Goal: Task Accomplishment & Management: Manage account settings

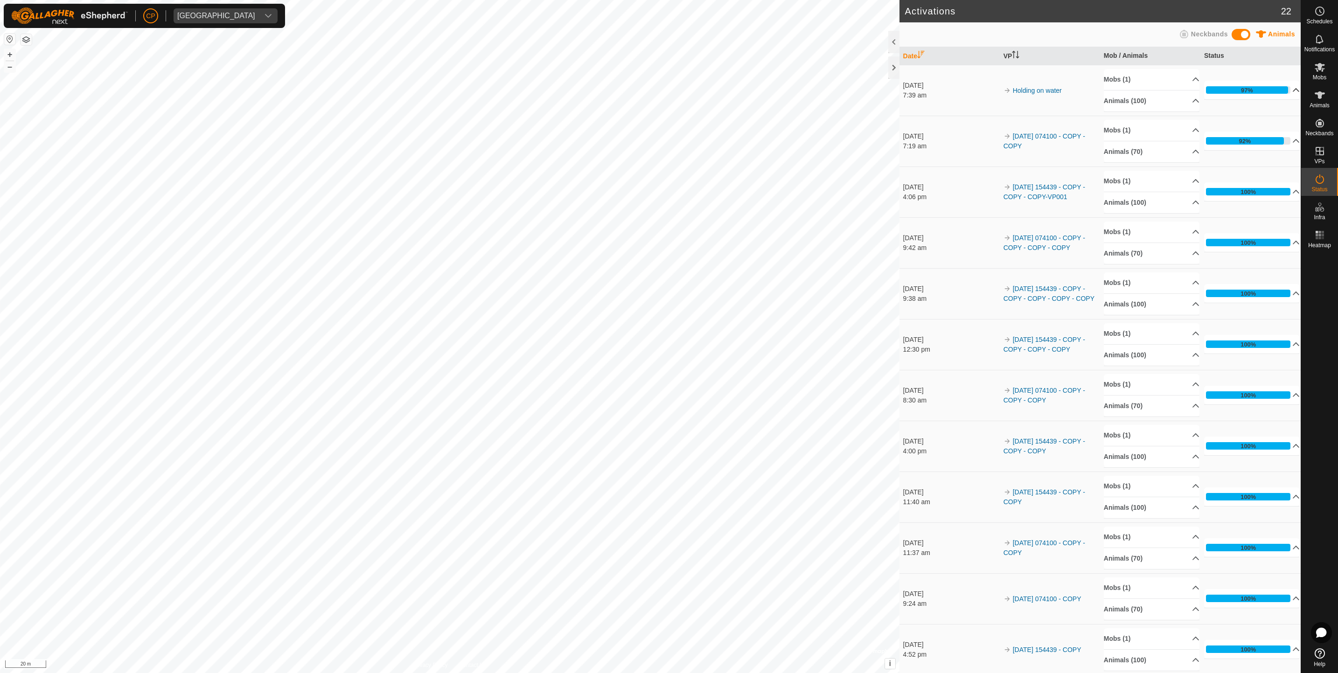
click at [1285, 87] on p-accordion-header "97%" at bounding box center [1252, 90] width 96 height 19
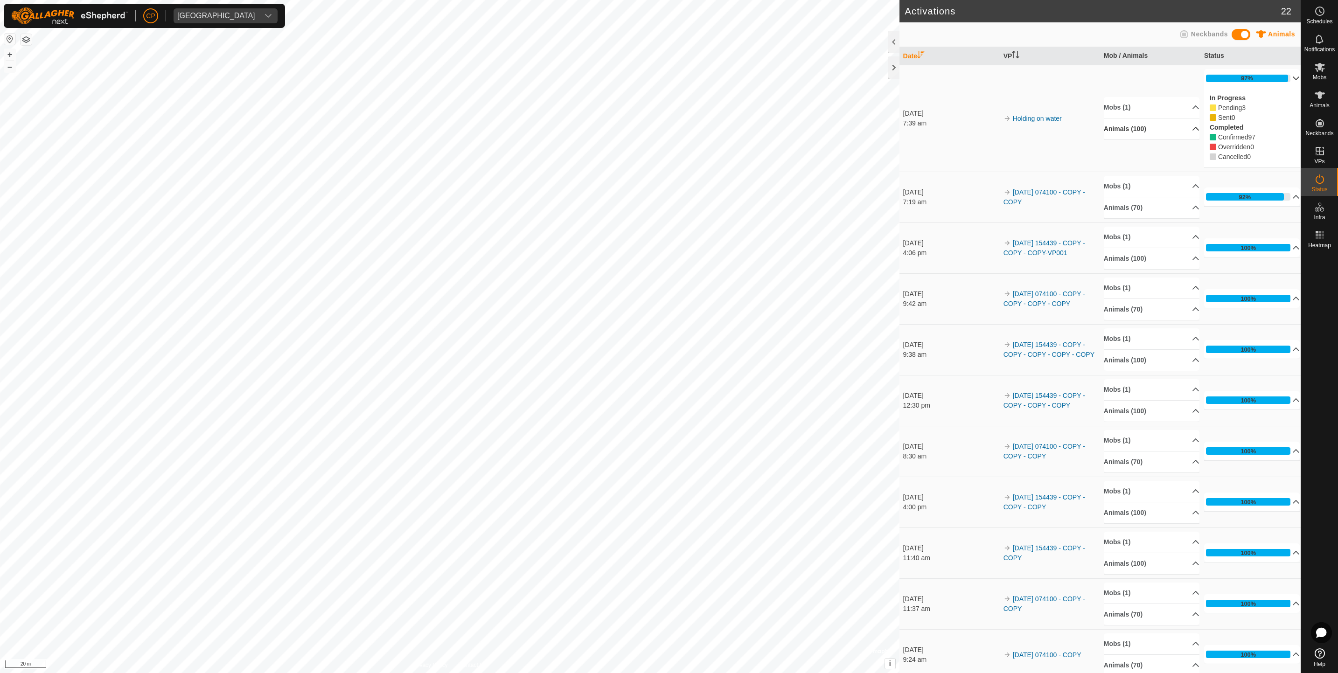
click at [1139, 129] on p-accordion-header "Animals (100)" at bounding box center [1151, 128] width 96 height 21
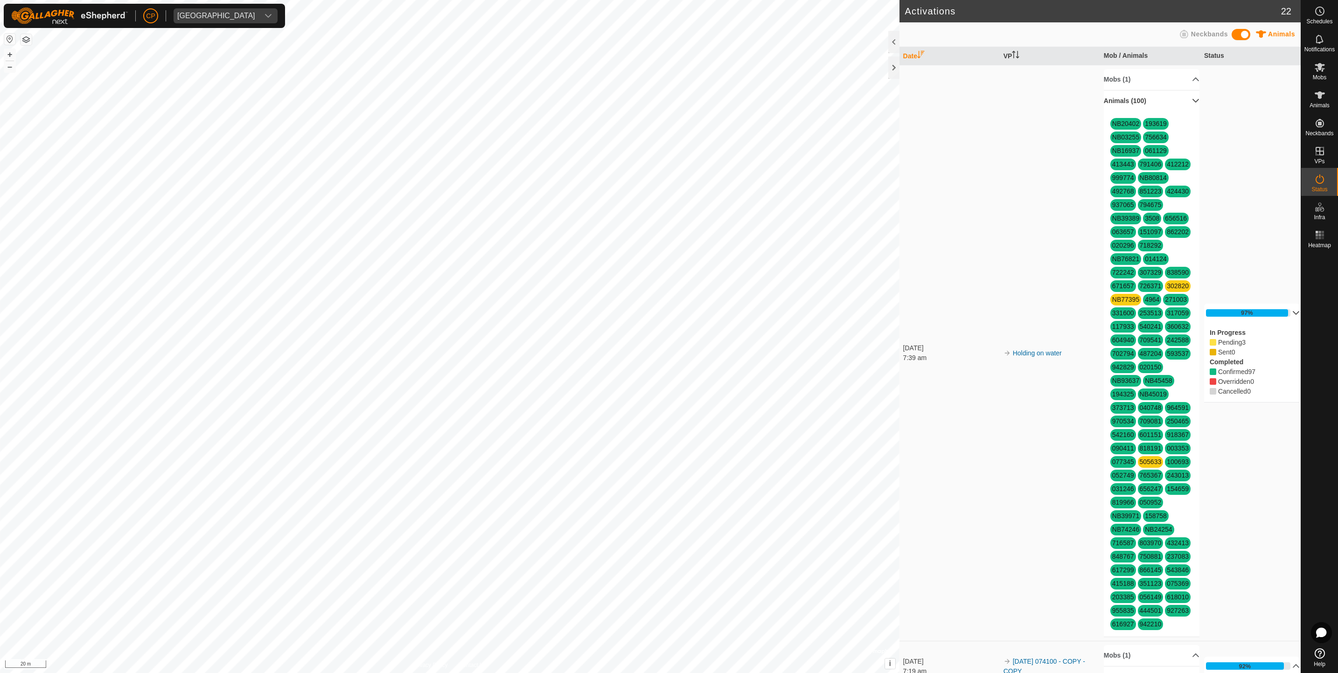
click at [1139, 91] on p-accordion-header "Animals (100)" at bounding box center [1151, 100] width 96 height 21
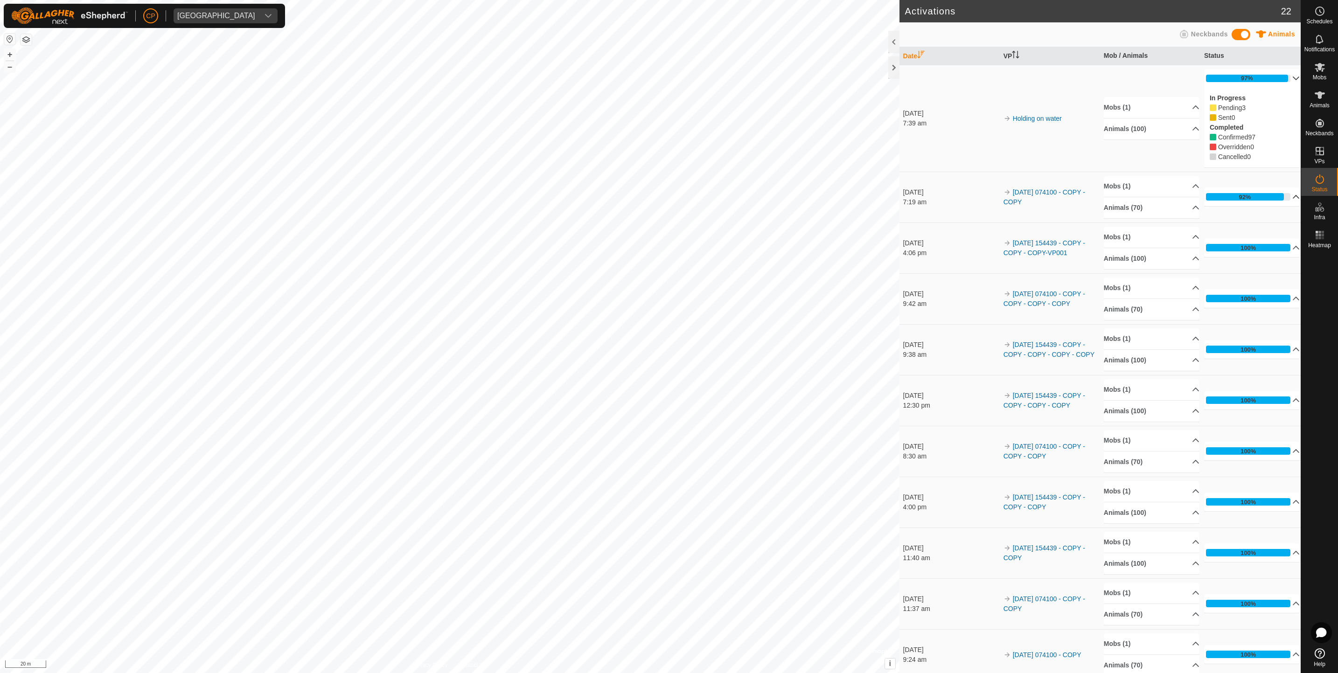
click at [1281, 202] on p-accordion-header "92%" at bounding box center [1252, 196] width 96 height 19
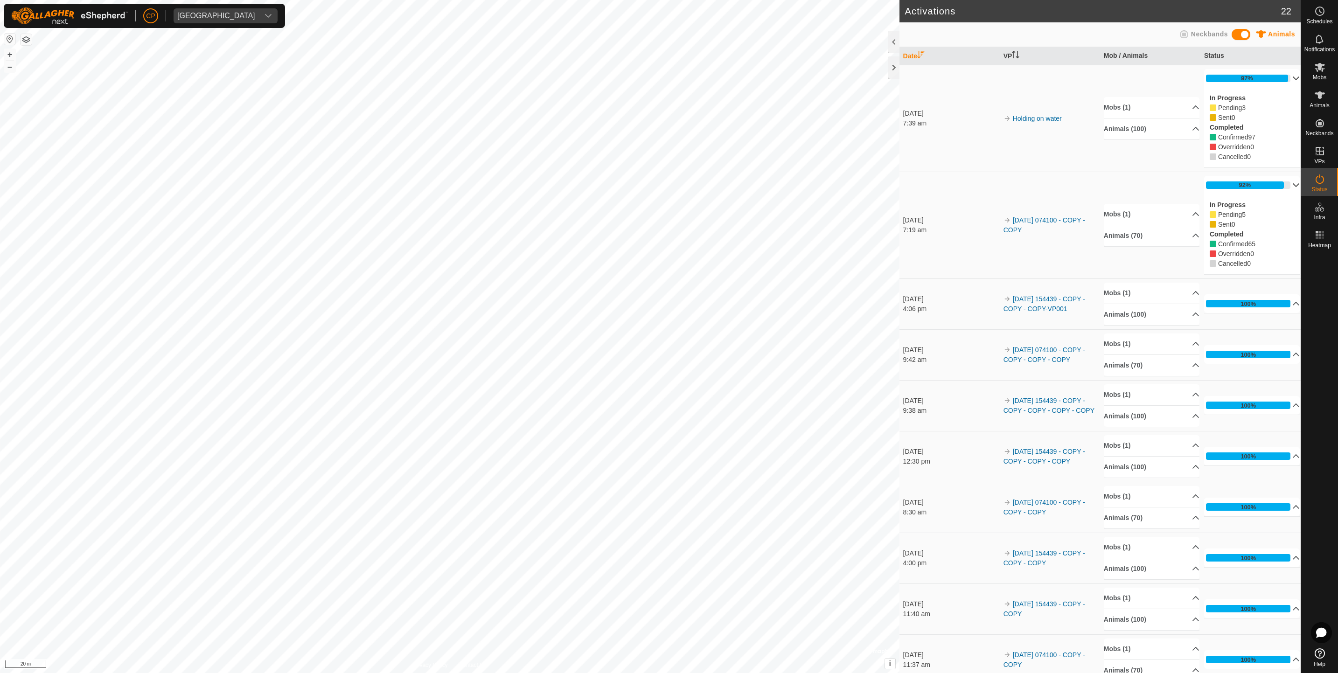
click at [1281, 202] on div "In Progress Pending 5 Sent 0 Completed Confirmed 65 Overridden 0 Cancelled 0" at bounding box center [1252, 234] width 96 height 80
click at [1279, 185] on p-accordion-header "92%" at bounding box center [1252, 185] width 96 height 19
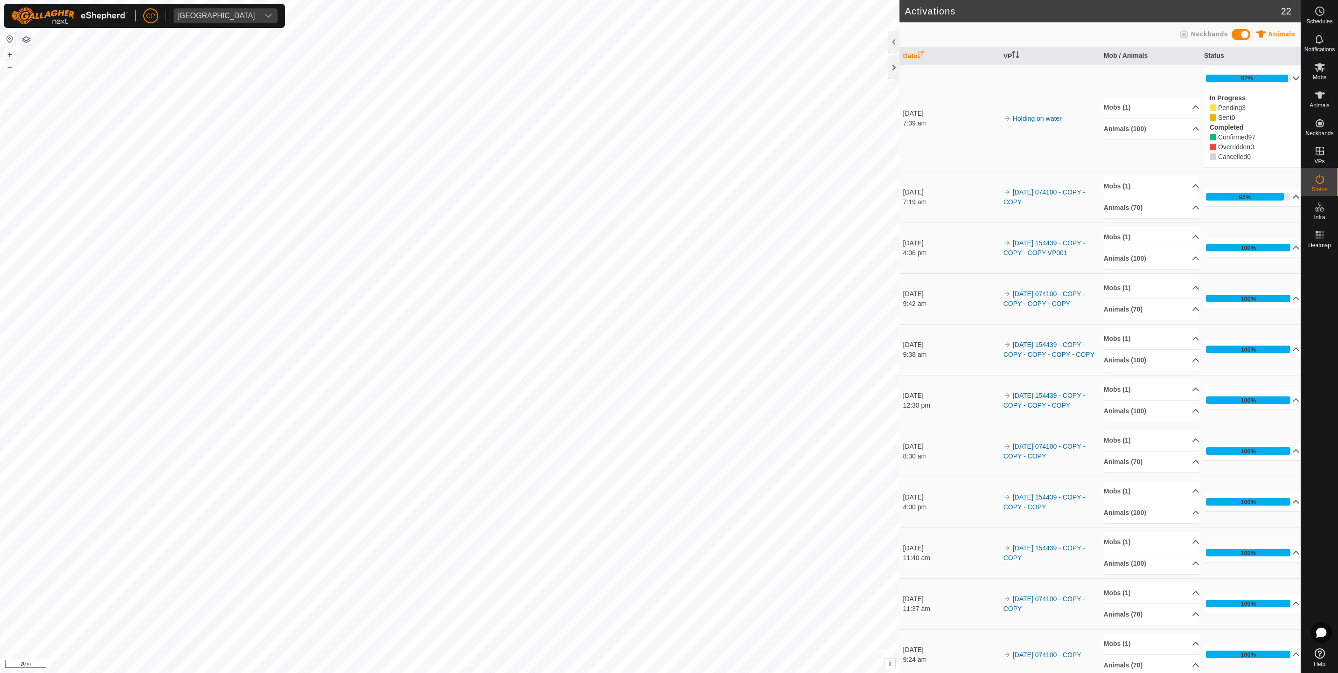
click at [1280, 79] on p-accordion-header "97%" at bounding box center [1252, 78] width 96 height 19
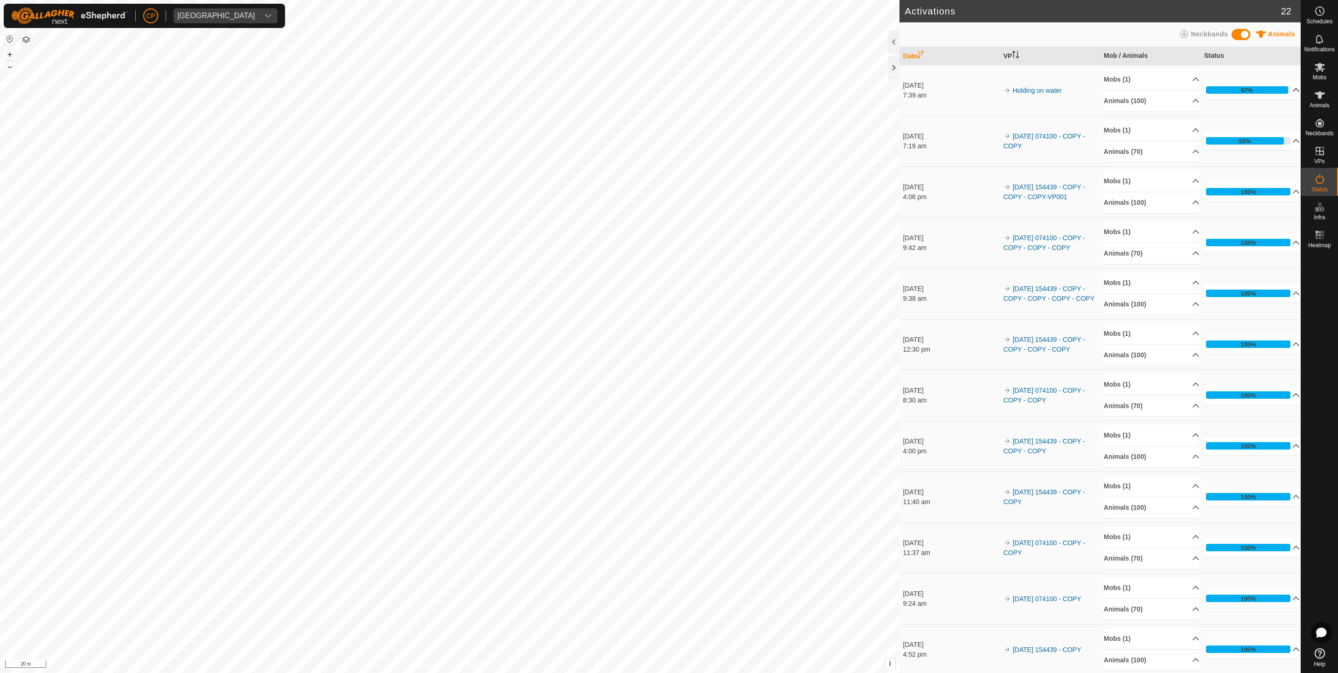
click at [1242, 87] on p-accordion-header "97%" at bounding box center [1252, 90] width 96 height 19
click at [1261, 135] on p-accordion-header "98%" at bounding box center [1252, 141] width 96 height 19
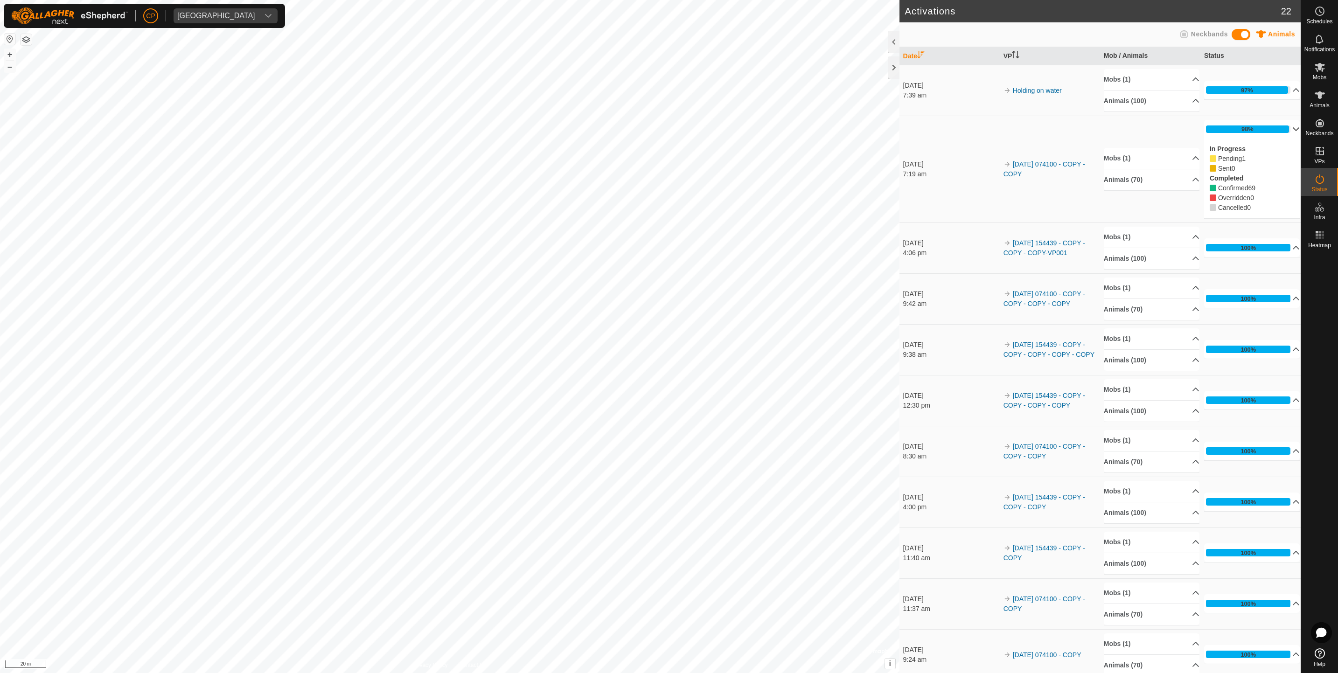
click at [1261, 135] on p-accordion-header "98%" at bounding box center [1252, 129] width 96 height 19
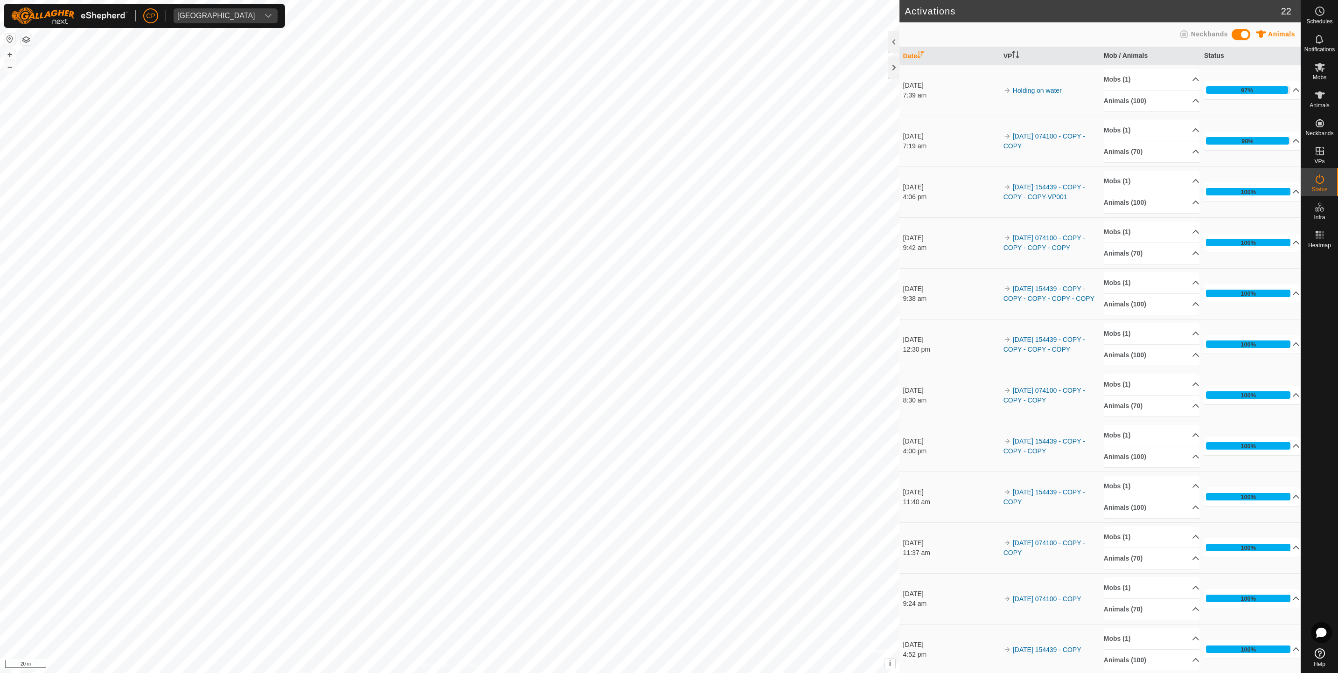
click at [1260, 105] on td "97% In Progress Pending 3 Sent 0 Completed Confirmed 97 Overridden 0 Cancelled 0" at bounding box center [1250, 90] width 100 height 51
click at [1279, 89] on p-accordion-header "97%" at bounding box center [1252, 90] width 96 height 19
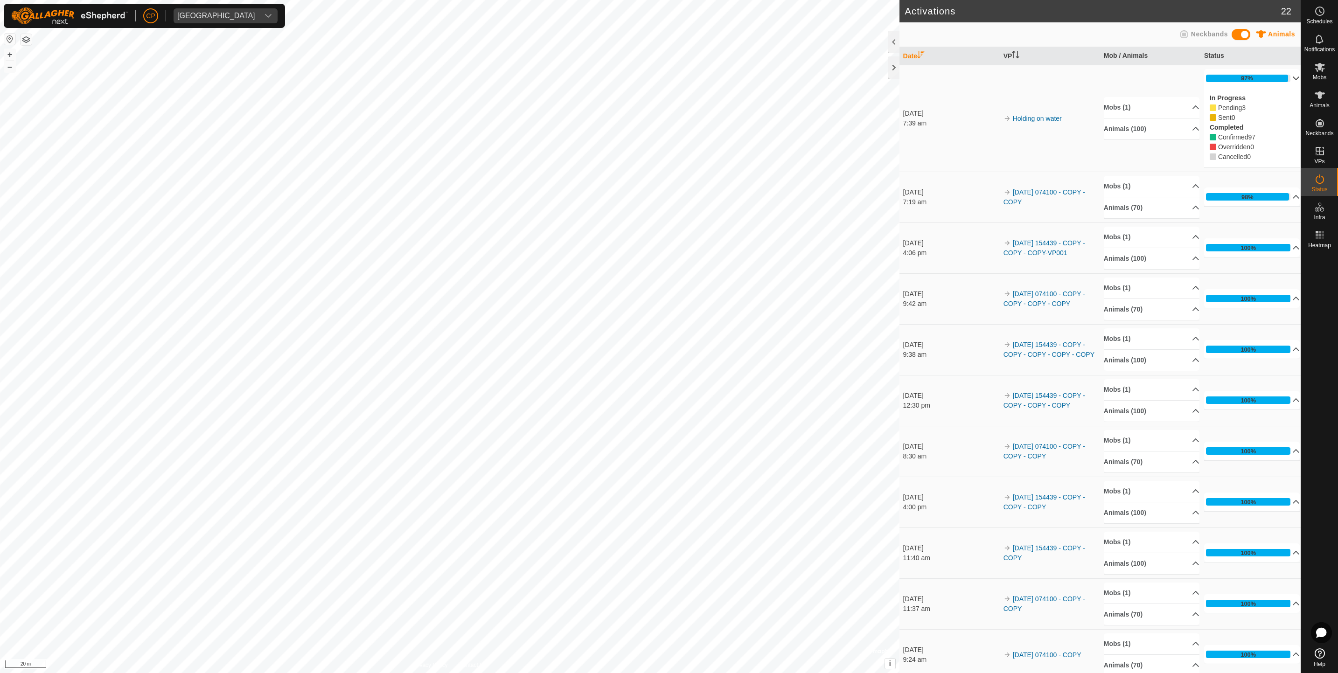
click at [1279, 84] on p-accordion-header "97%" at bounding box center [1252, 78] width 96 height 19
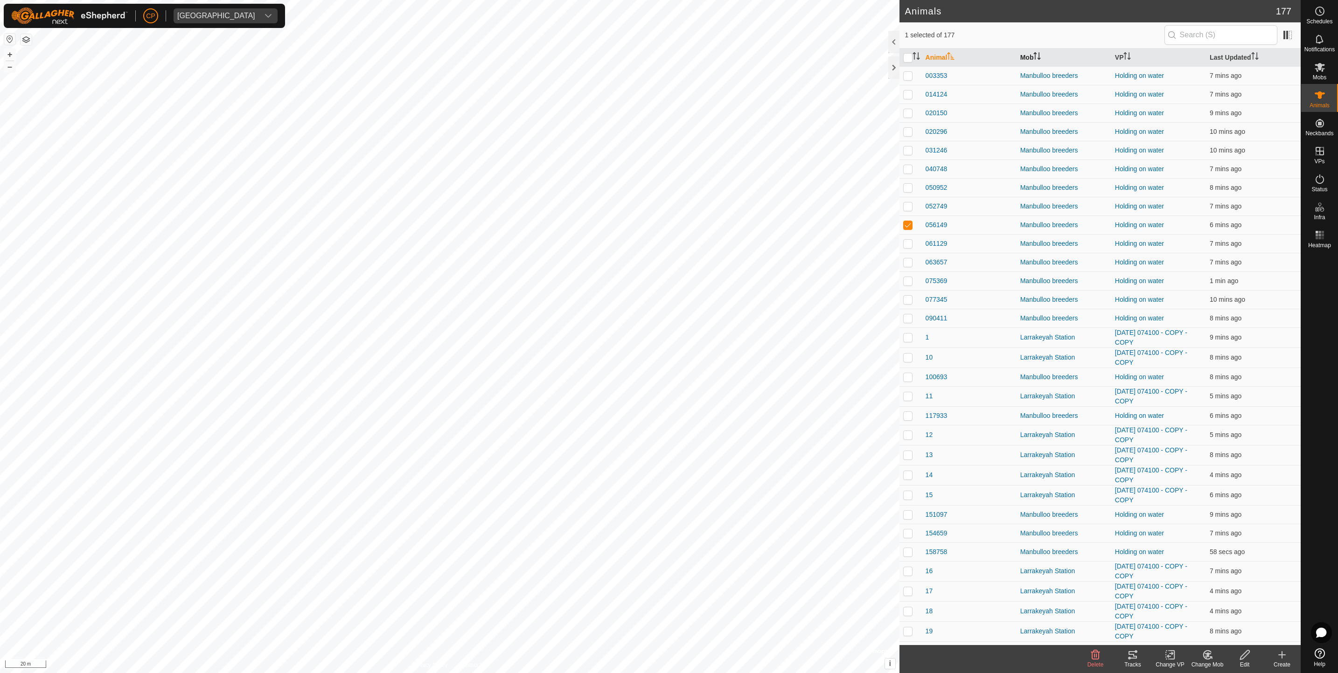
click at [1027, 58] on th "Mob" at bounding box center [1063, 58] width 95 height 18
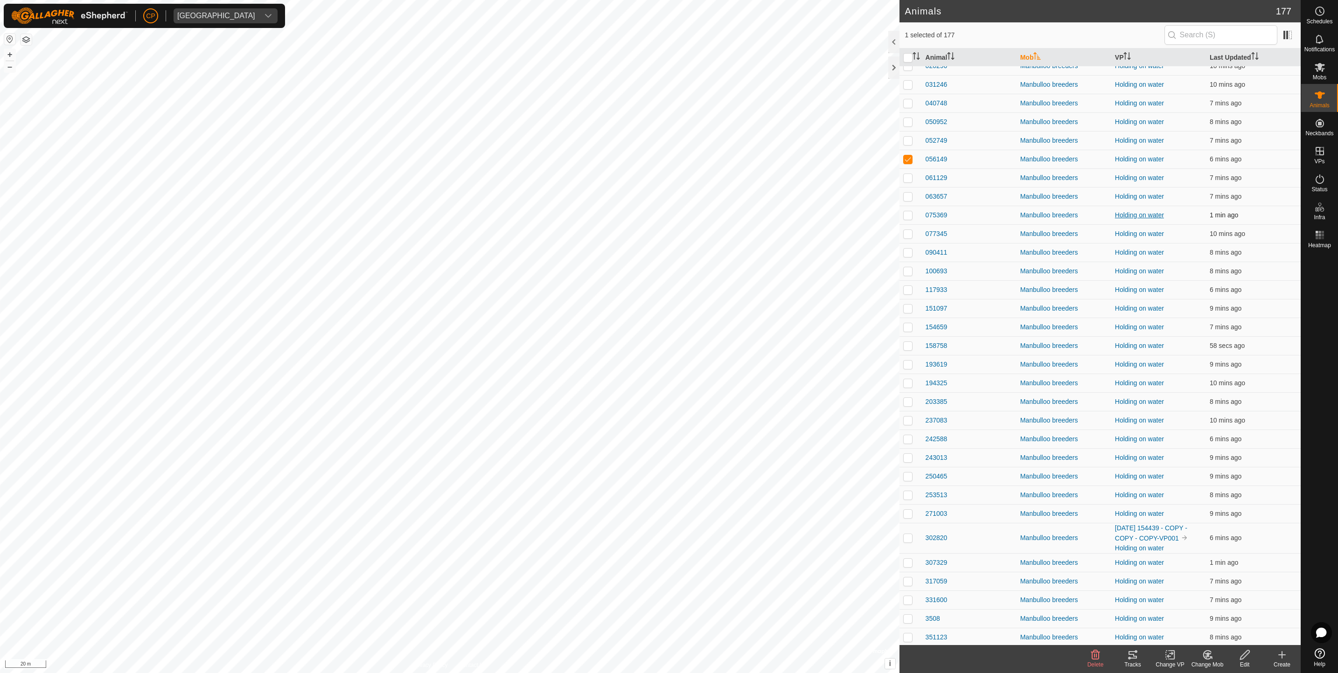
scroll to position [1564, 0]
click at [906, 541] on p-checkbox at bounding box center [907, 536] width 9 height 7
checkbox input "true"
click at [907, 495] on p-checkbox at bounding box center [907, 491] width 9 height 7
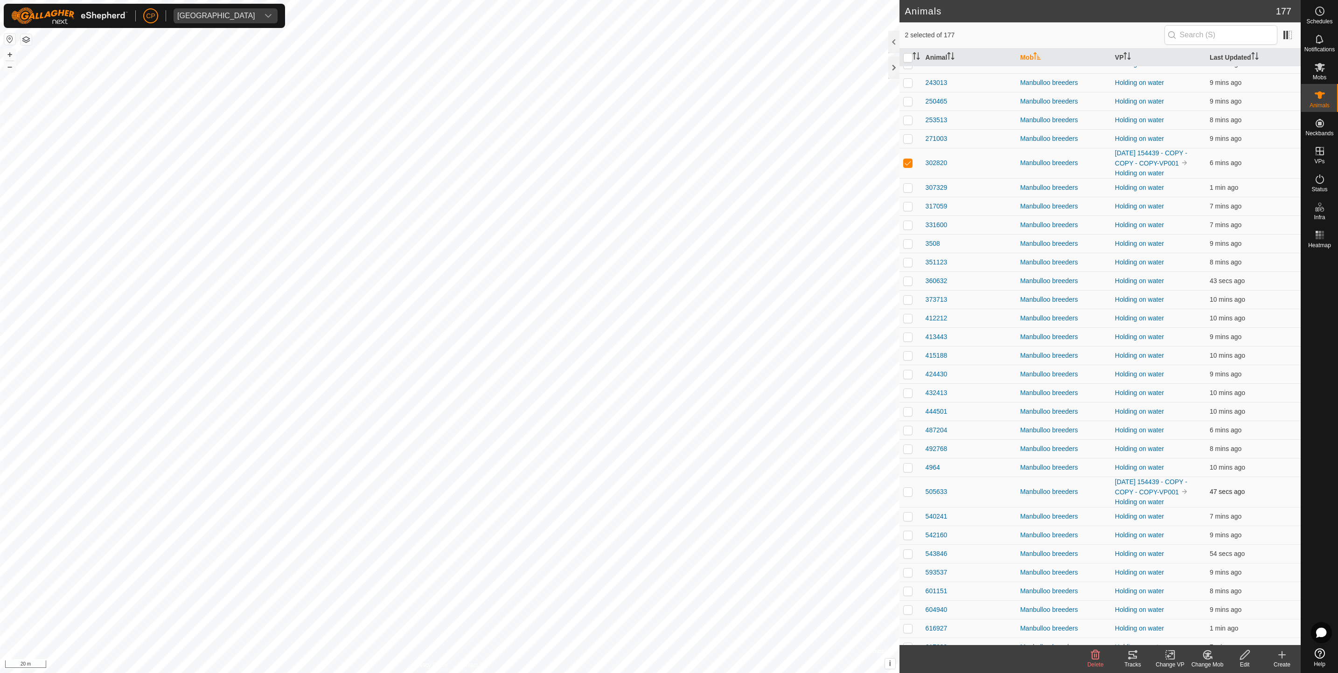
checkbox input "true"
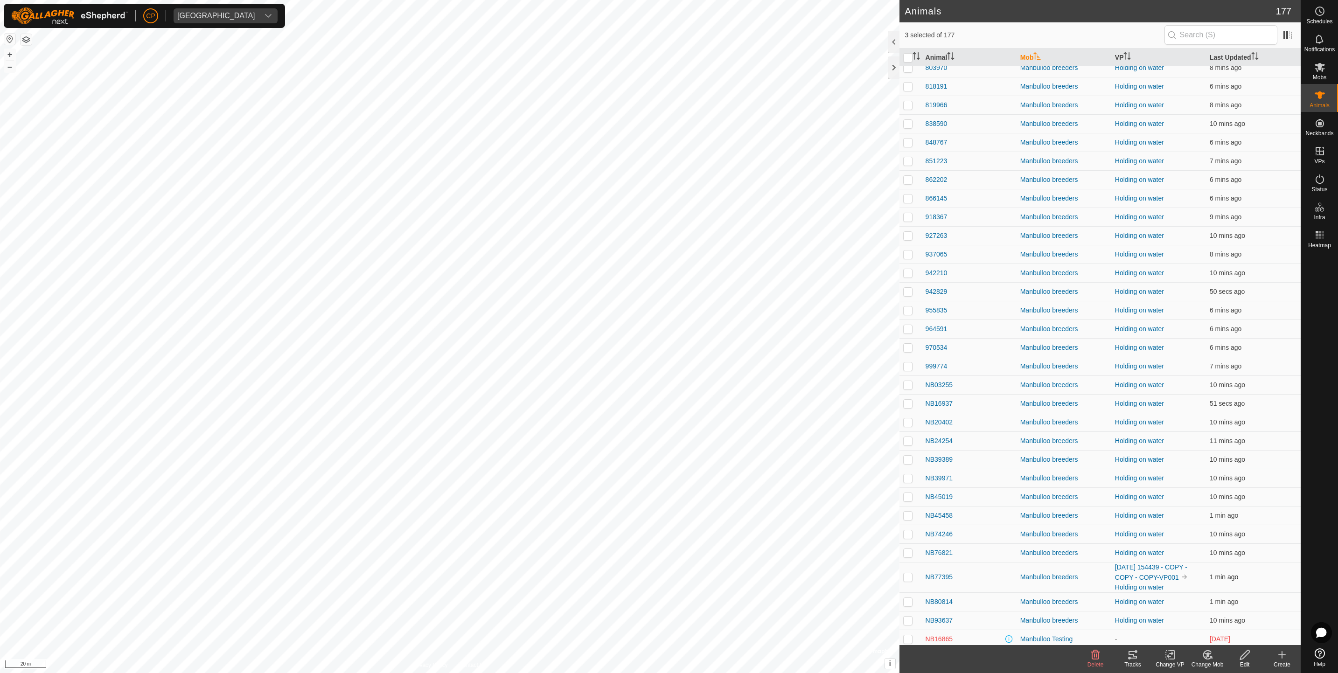
click at [909, 581] on p-checkbox at bounding box center [907, 576] width 9 height 7
checkbox input "true"
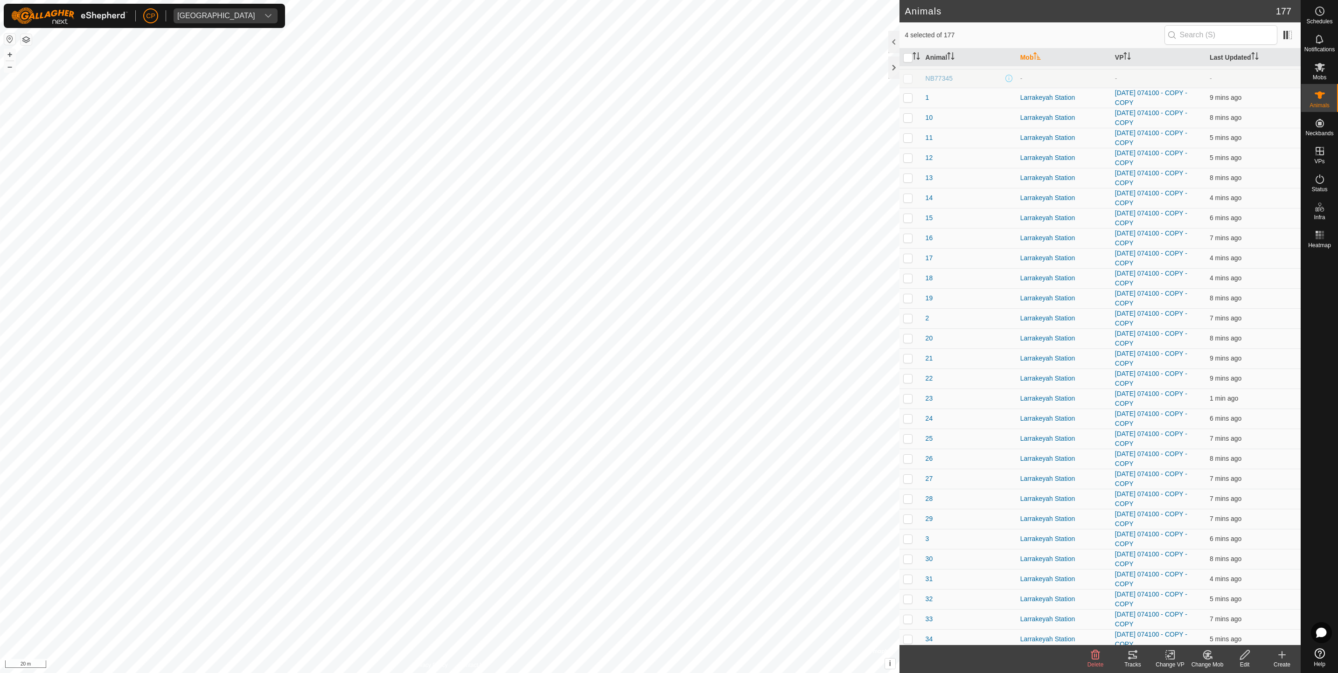
scroll to position [0, 0]
